Goal: Task Accomplishment & Management: Complete application form

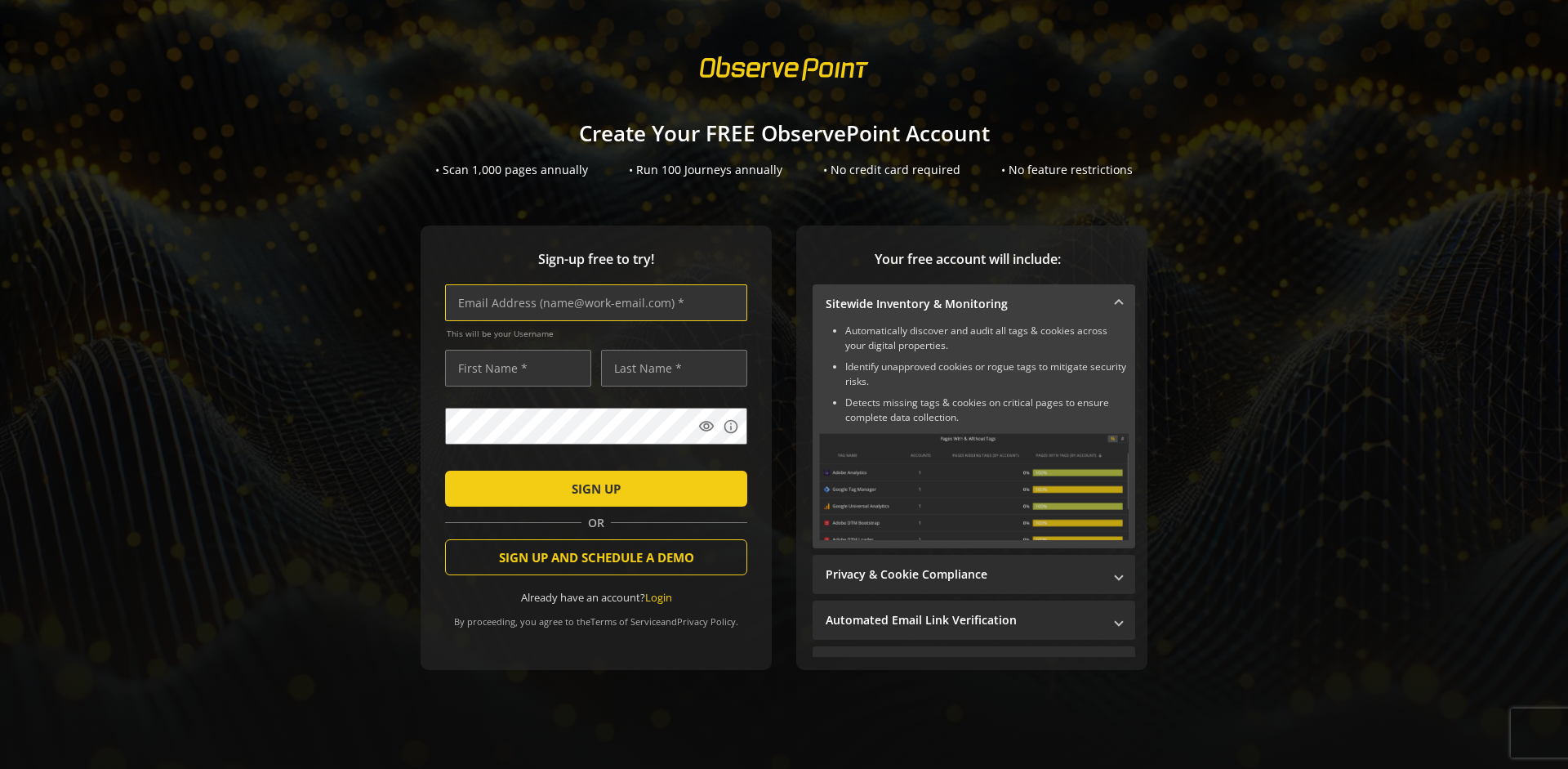
click at [592, 302] on input "text" at bounding box center [596, 302] width 302 height 37
type input "[EMAIL_ADDRESS][DOMAIN_NAME]"
click at [514, 368] on input "text" at bounding box center [518, 368] width 146 height 37
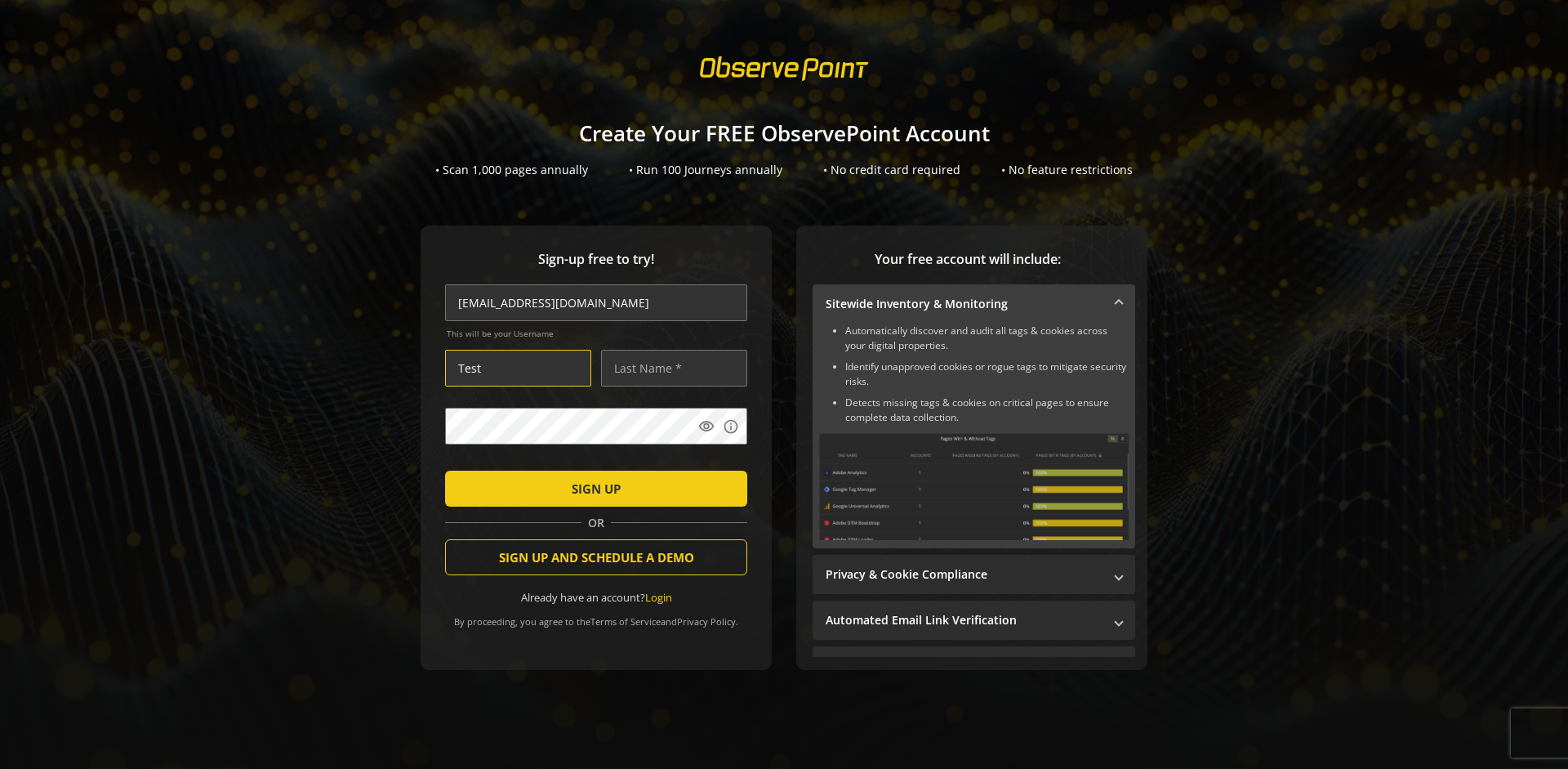
type input "Test"
click at [670, 368] on input "text" at bounding box center [674, 368] width 146 height 37
type input "User"
click at [592, 488] on span "SIGN UP" at bounding box center [596, 489] width 49 height 30
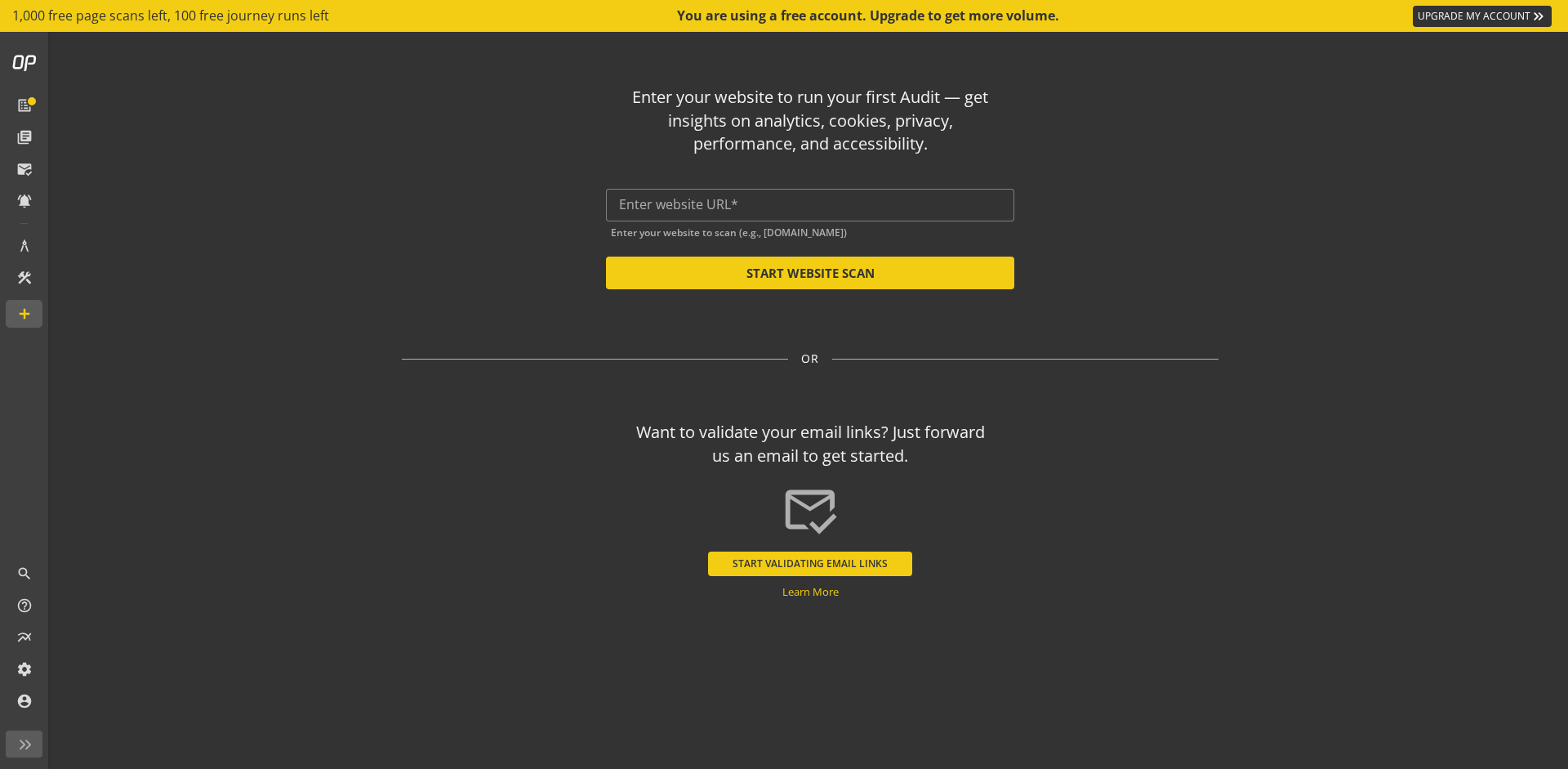
click at [810, 204] on input "text" at bounding box center [810, 205] width 382 height 16
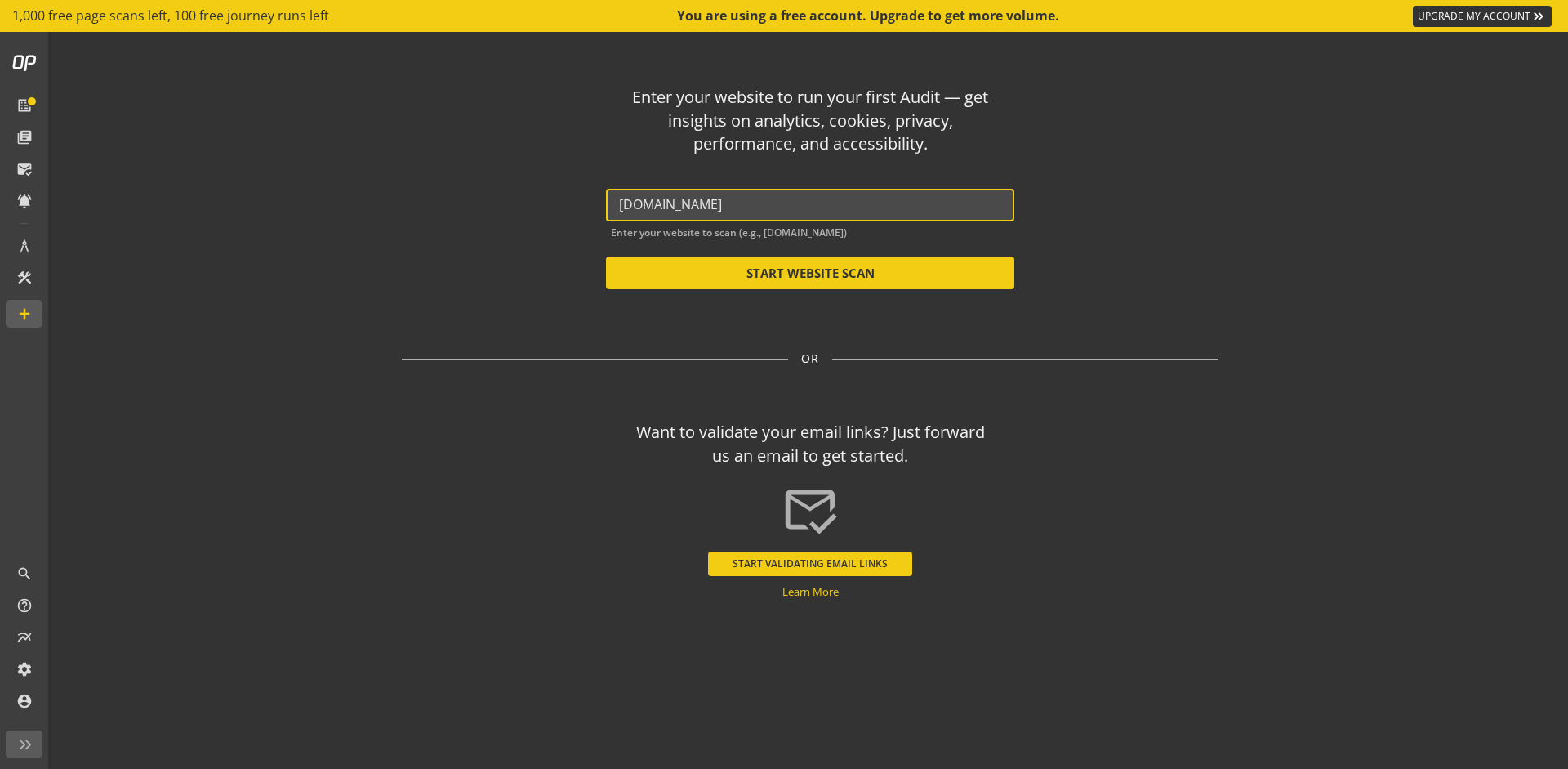
click at [810, 273] on button "START WEBSITE SCAN" at bounding box center [810, 273] width 408 height 33
type input "[URL][DOMAIN_NAME]"
